Goal: Information Seeking & Learning: Find specific fact

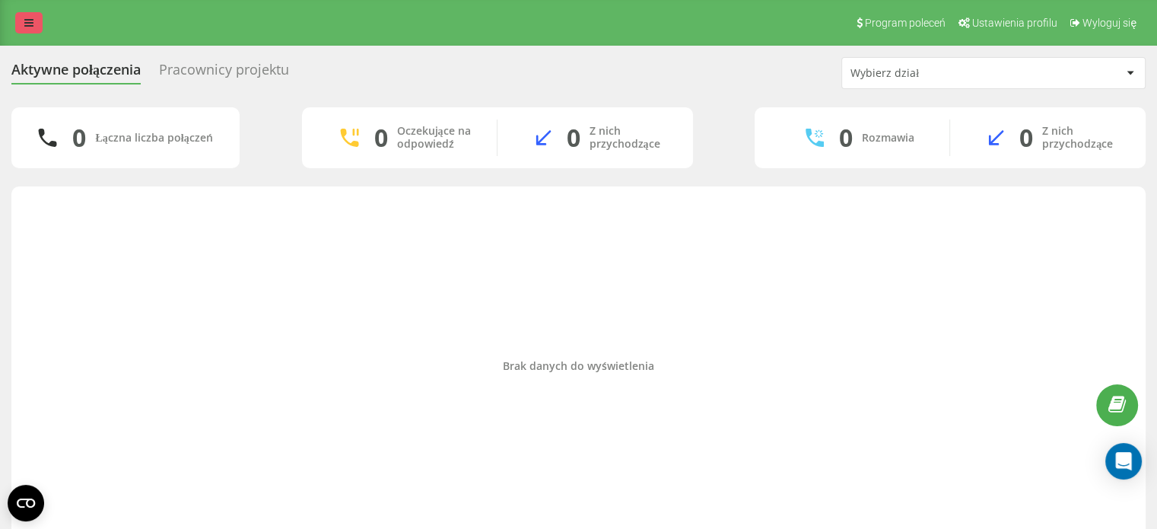
click at [40, 30] on link at bounding box center [28, 22] width 27 height 21
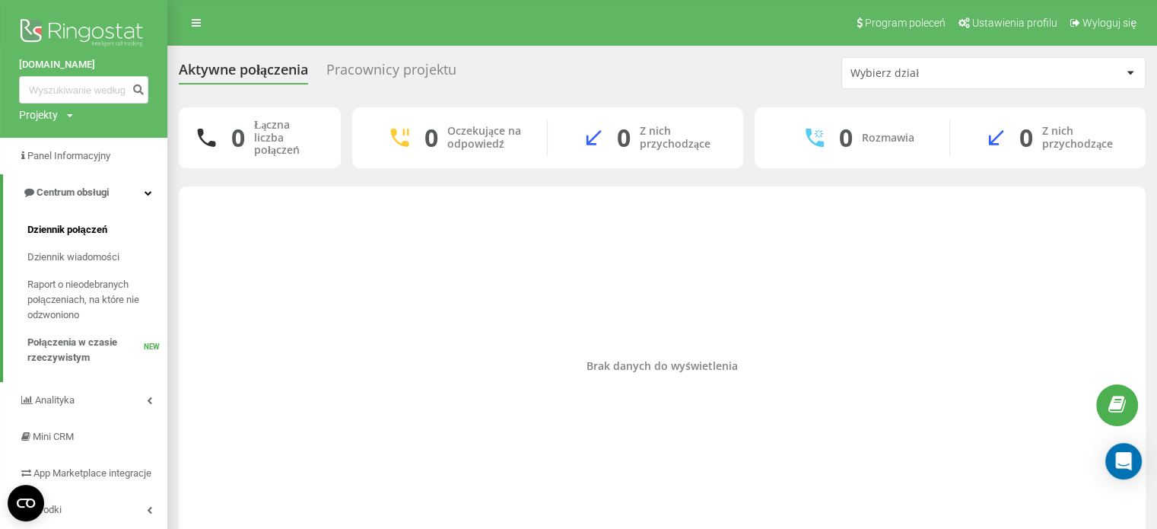
click at [60, 233] on span "Dziennik połączeń" at bounding box center [67, 229] width 80 height 15
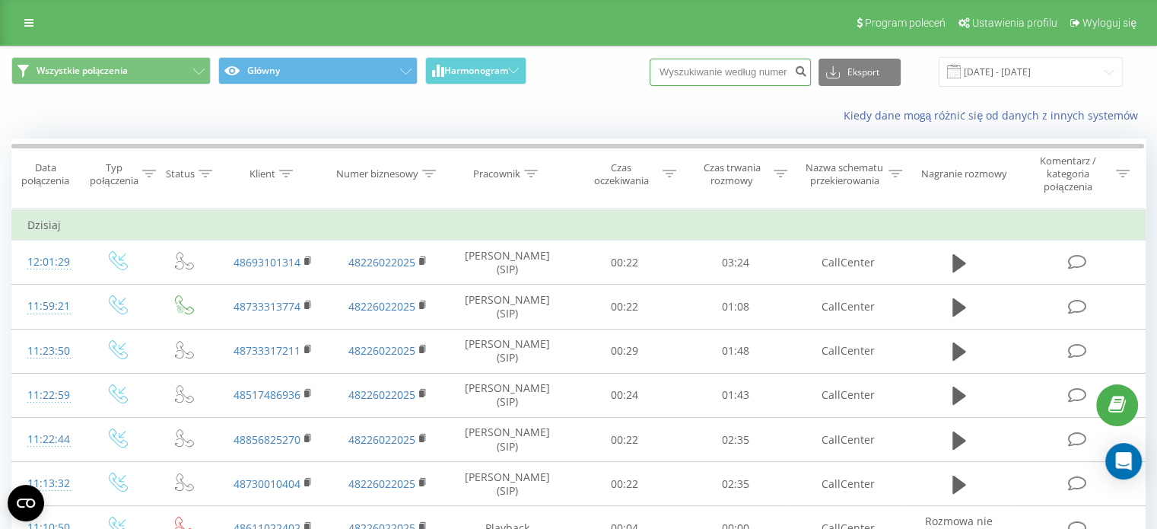
click at [707, 73] on input at bounding box center [730, 72] width 161 height 27
paste input "535500709"
type input "535500709"
click at [807, 74] on icon "submit" at bounding box center [800, 69] width 13 height 9
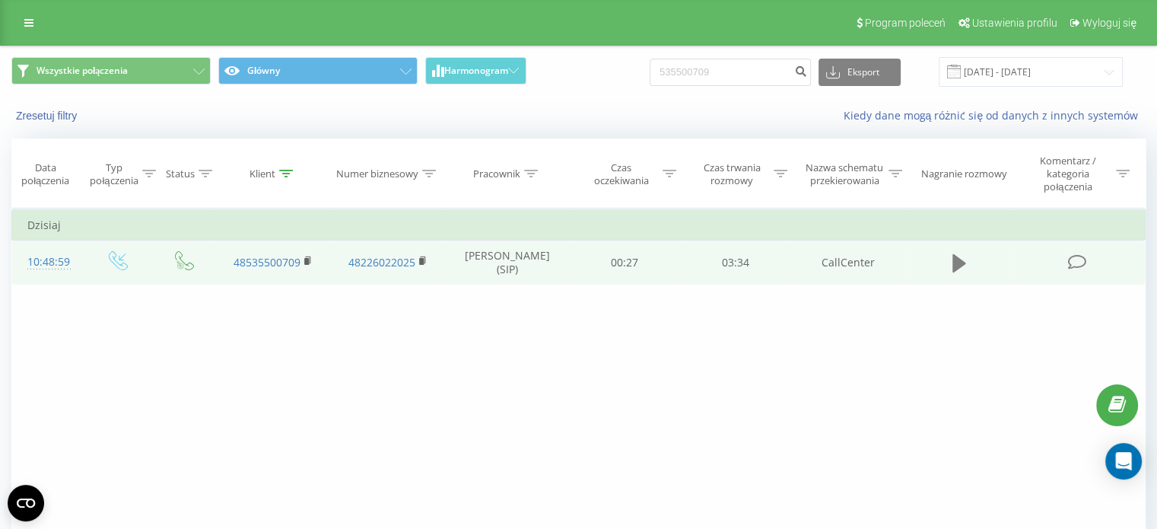
click at [955, 263] on icon at bounding box center [960, 263] width 14 height 18
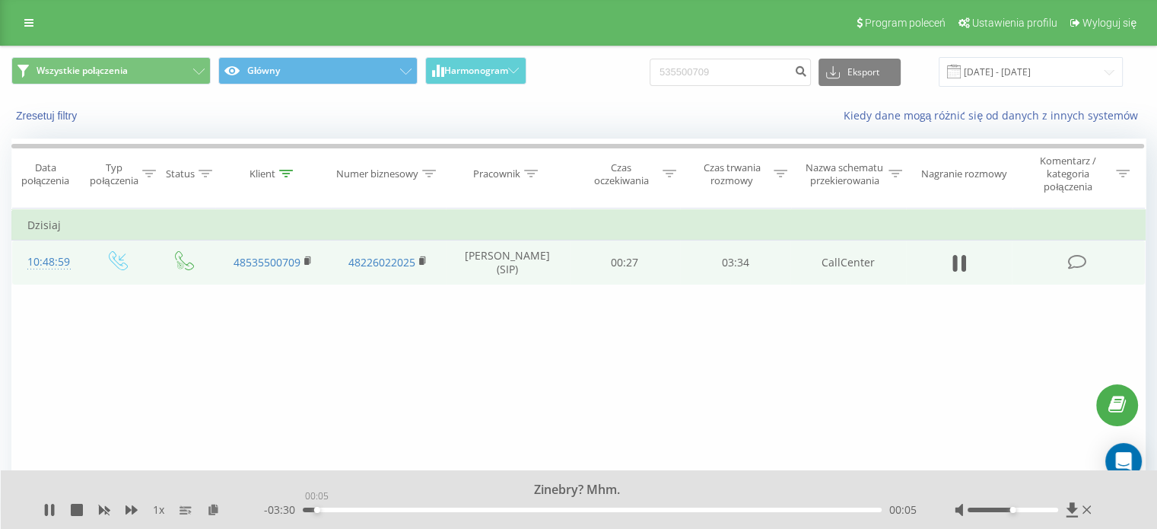
drag, startPoint x: 304, startPoint y: 511, endPoint x: 317, endPoint y: 513, distance: 12.3
click at [317, 513] on div "- 03:30 00:05 00:05" at bounding box center [590, 509] width 653 height 15
click at [46, 508] on icon at bounding box center [46, 510] width 3 height 12
click at [76, 59] on button "Wszystkie połączenia" at bounding box center [110, 70] width 199 height 27
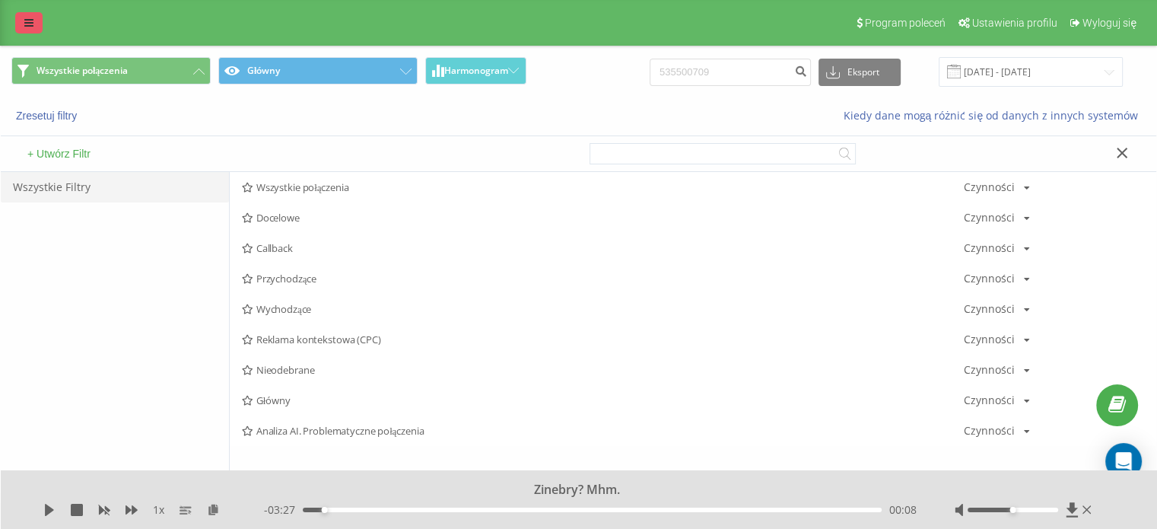
click at [27, 27] on icon at bounding box center [28, 23] width 9 height 11
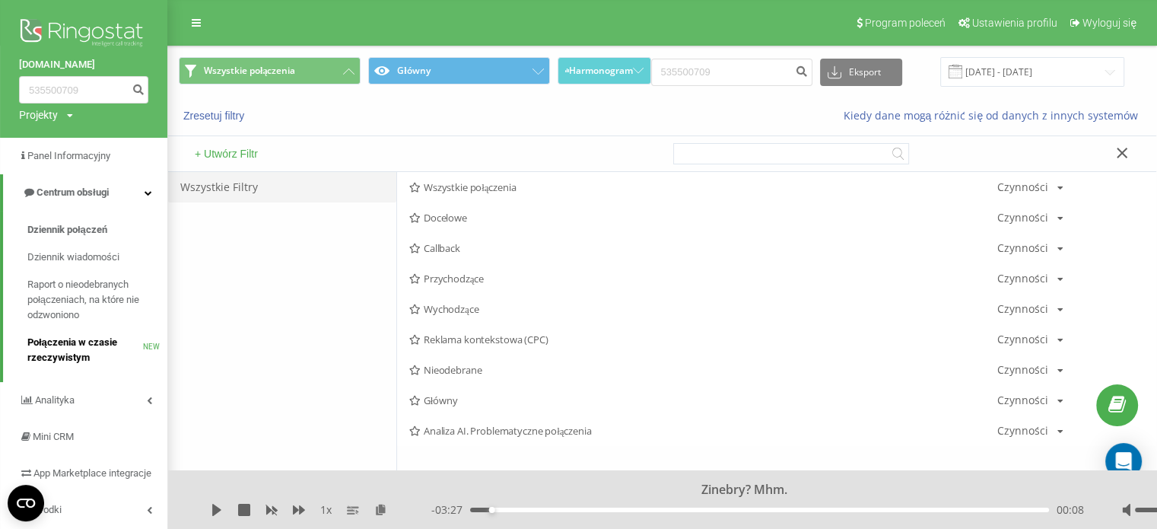
click at [93, 336] on span "Połączenia w czasie rzeczywistym" at bounding box center [85, 350] width 116 height 30
click at [92, 234] on span "Dziennik połączeń" at bounding box center [67, 229] width 80 height 15
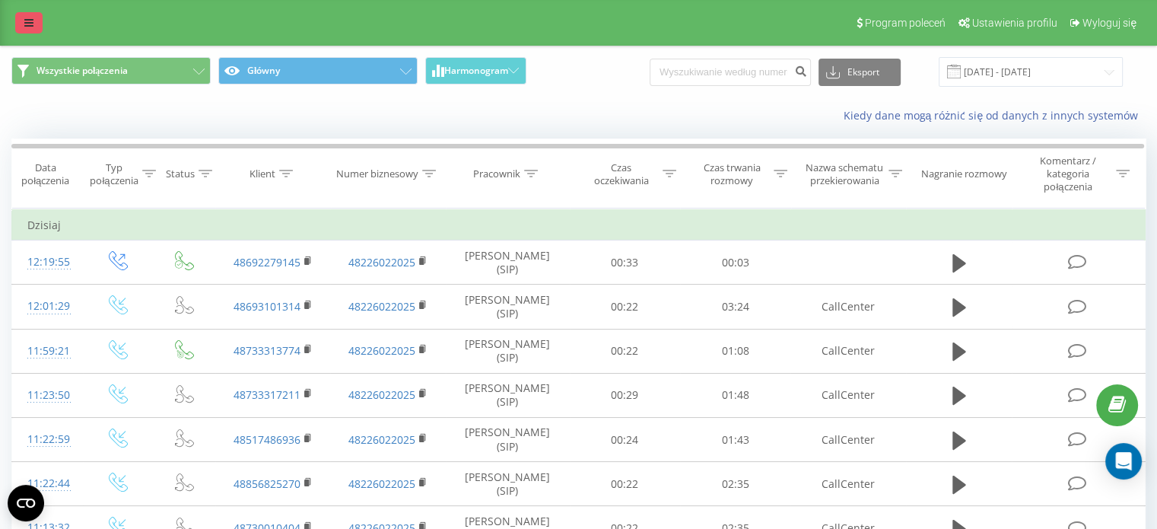
click at [30, 17] on link at bounding box center [28, 22] width 27 height 21
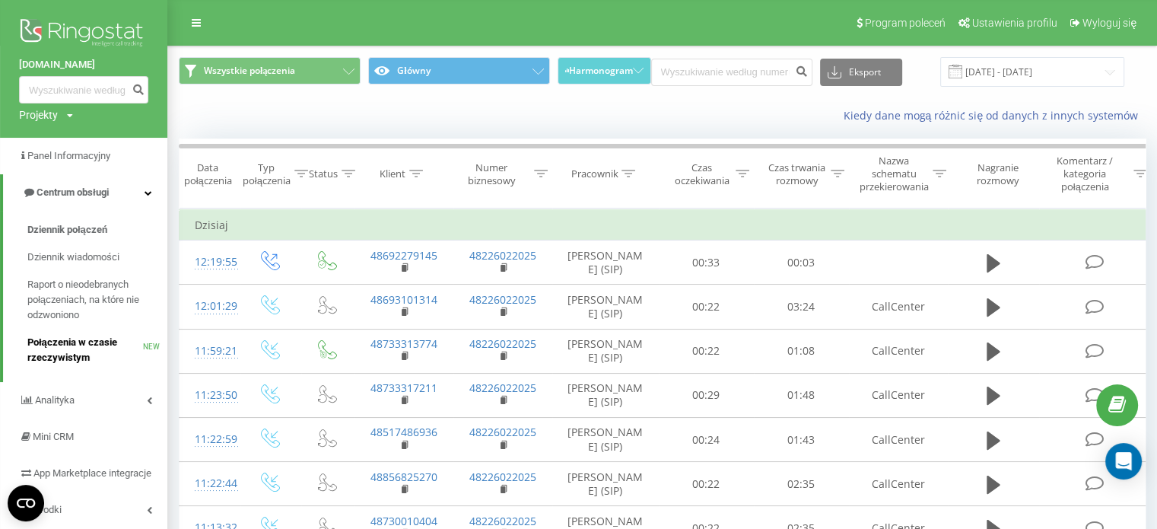
click at [51, 354] on span "Połączenia w czasie rzeczywistym" at bounding box center [85, 350] width 116 height 30
